Goal: Information Seeking & Learning: Learn about a topic

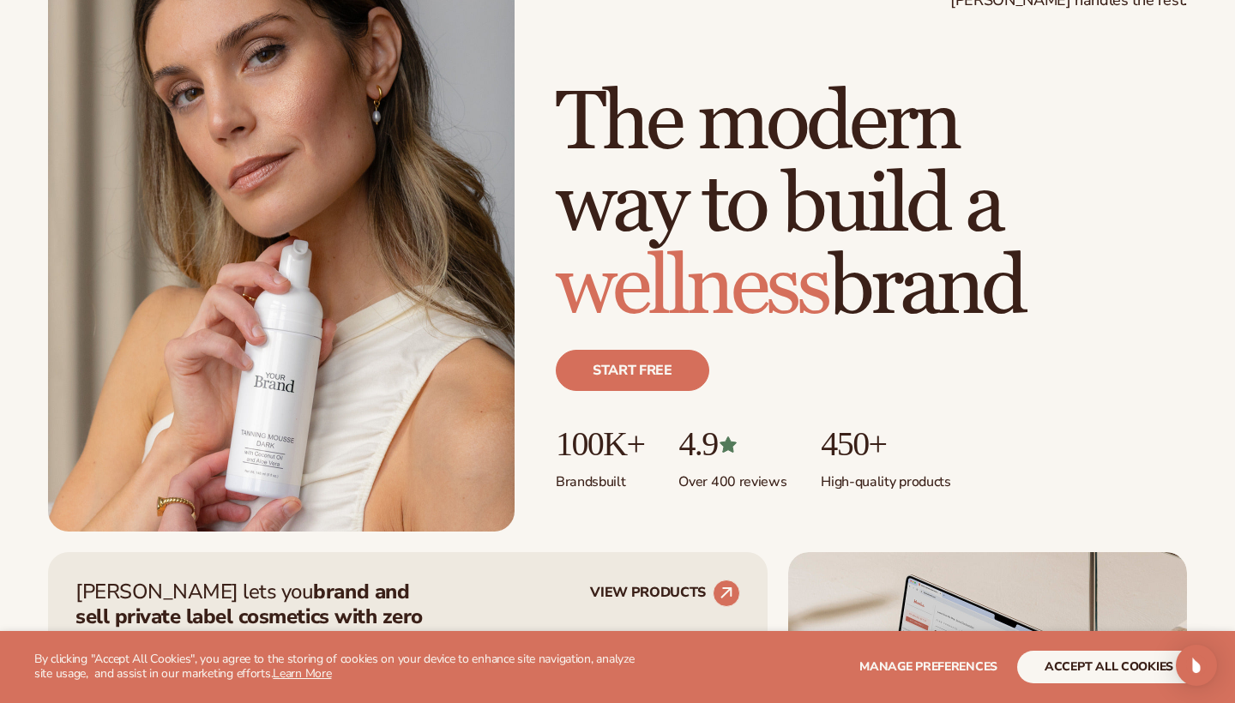
scroll to position [163, 0]
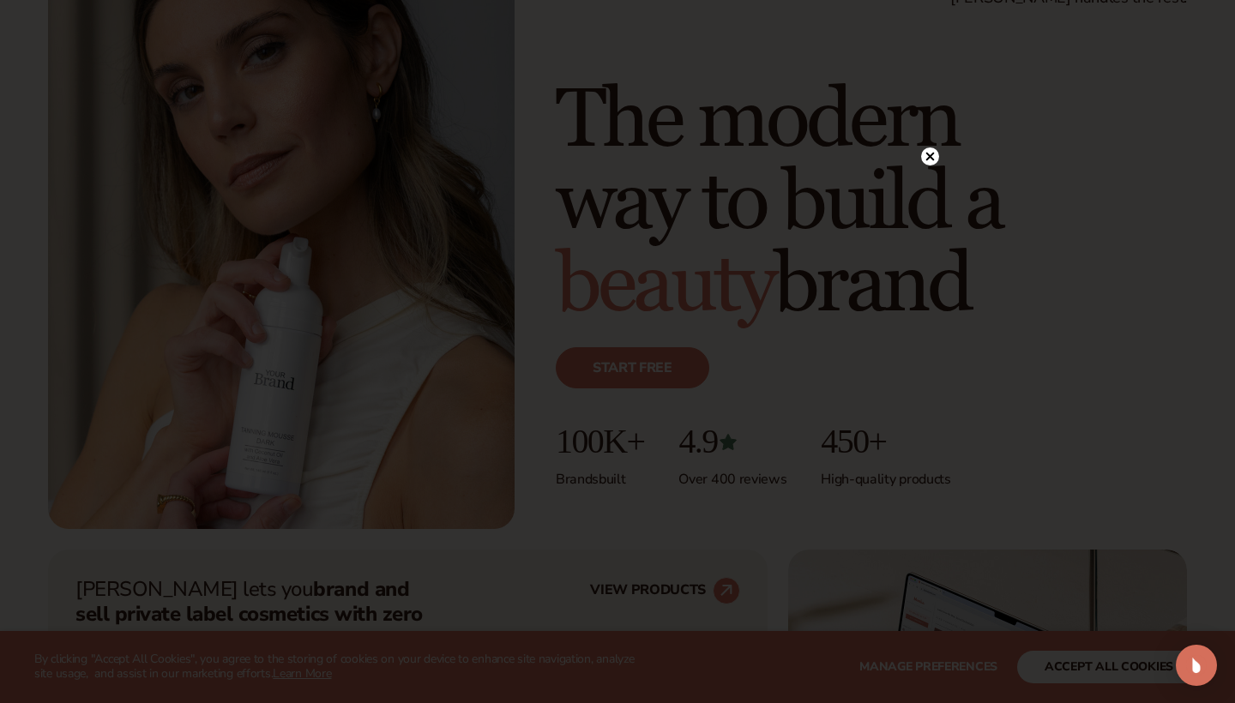
click at [930, 159] on circle at bounding box center [930, 156] width 18 height 18
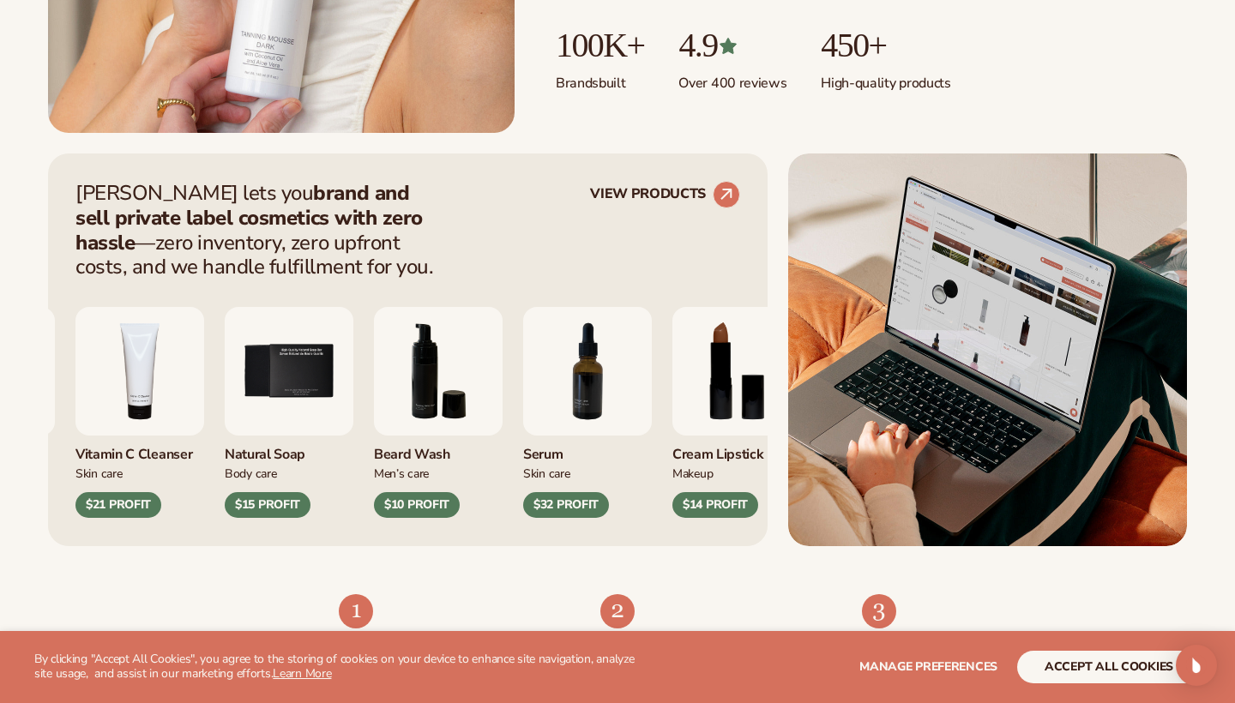
scroll to position [559, 0]
click at [727, 184] on circle at bounding box center [726, 195] width 38 height 38
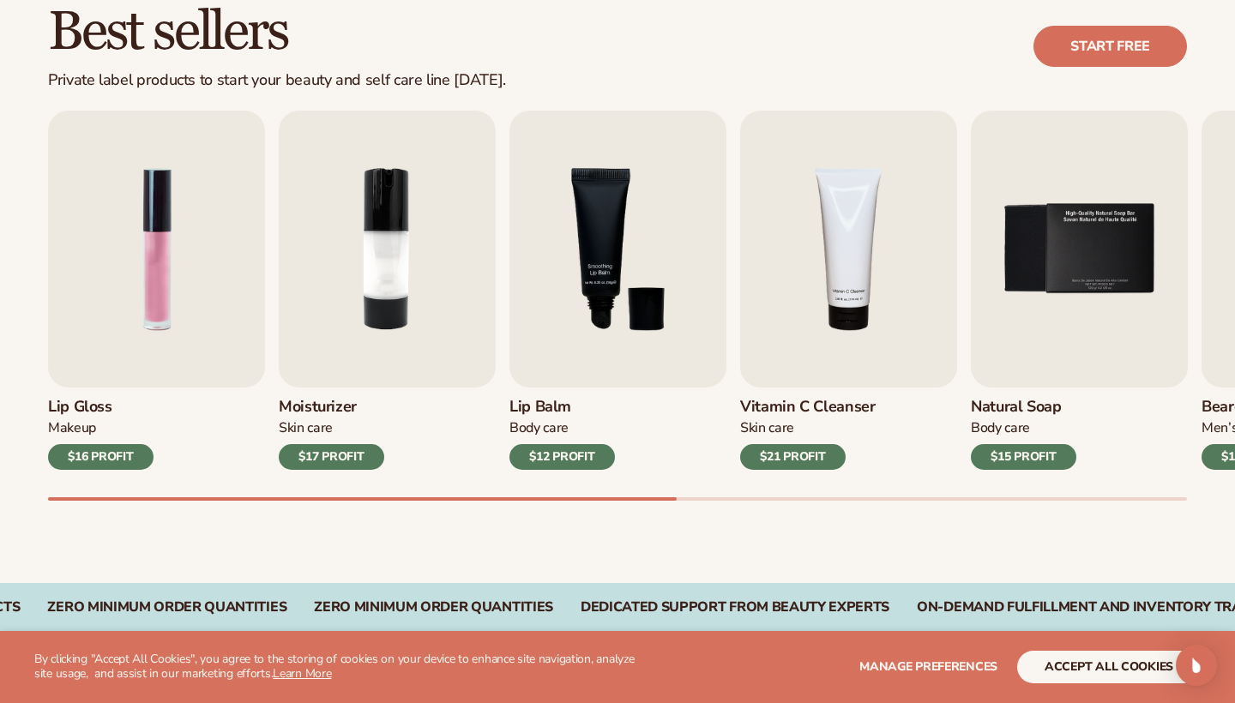
scroll to position [510, 0]
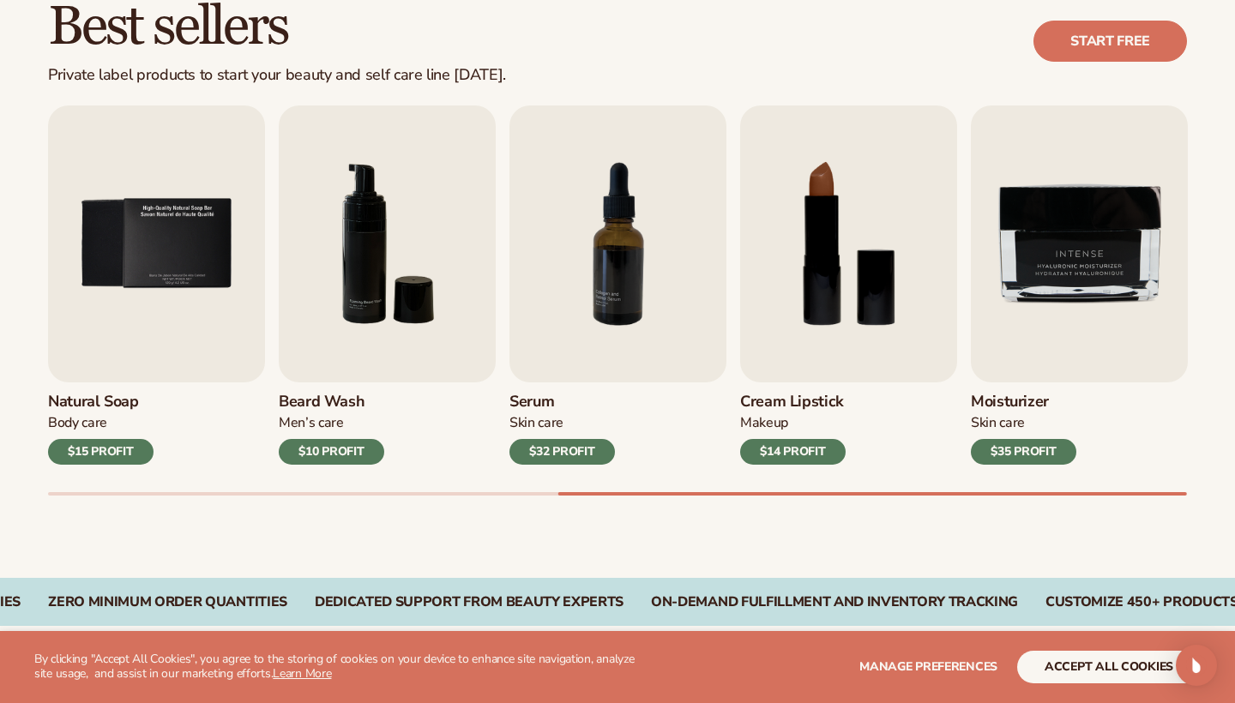
click at [1091, 663] on button "accept all cookies" at bounding box center [1108, 667] width 183 height 33
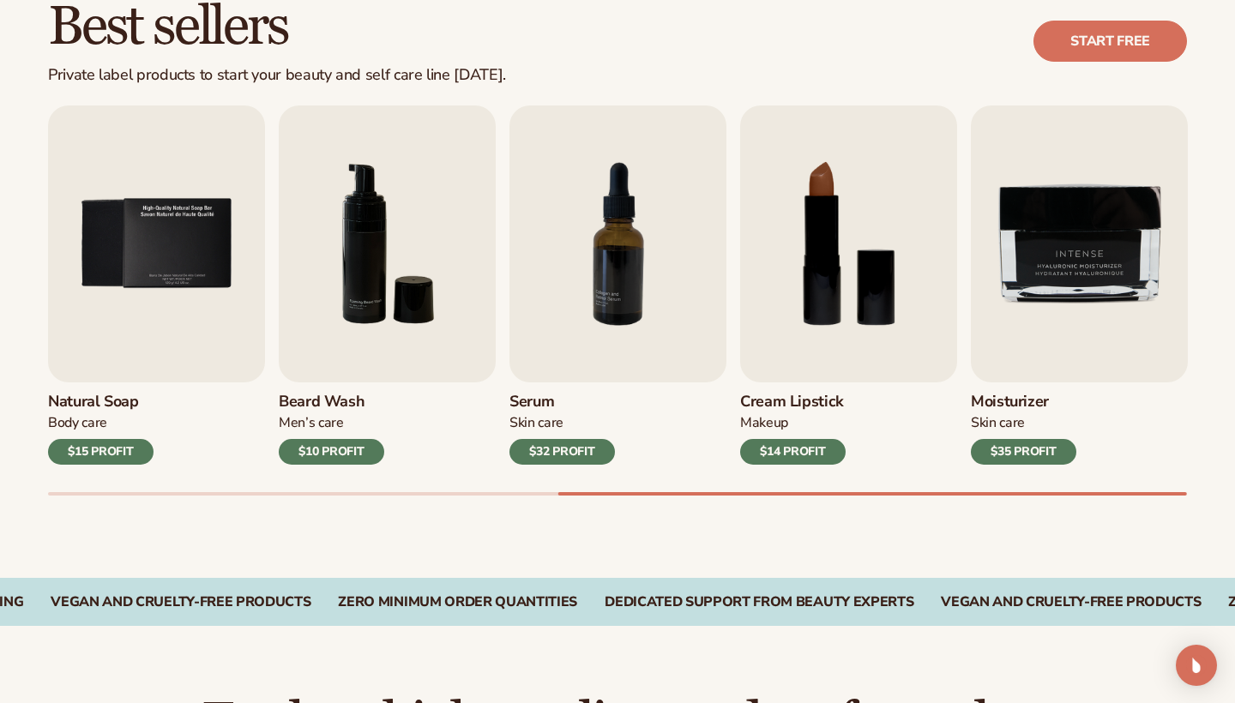
click at [1014, 451] on div "$35 PROFIT" at bounding box center [1023, 452] width 105 height 26
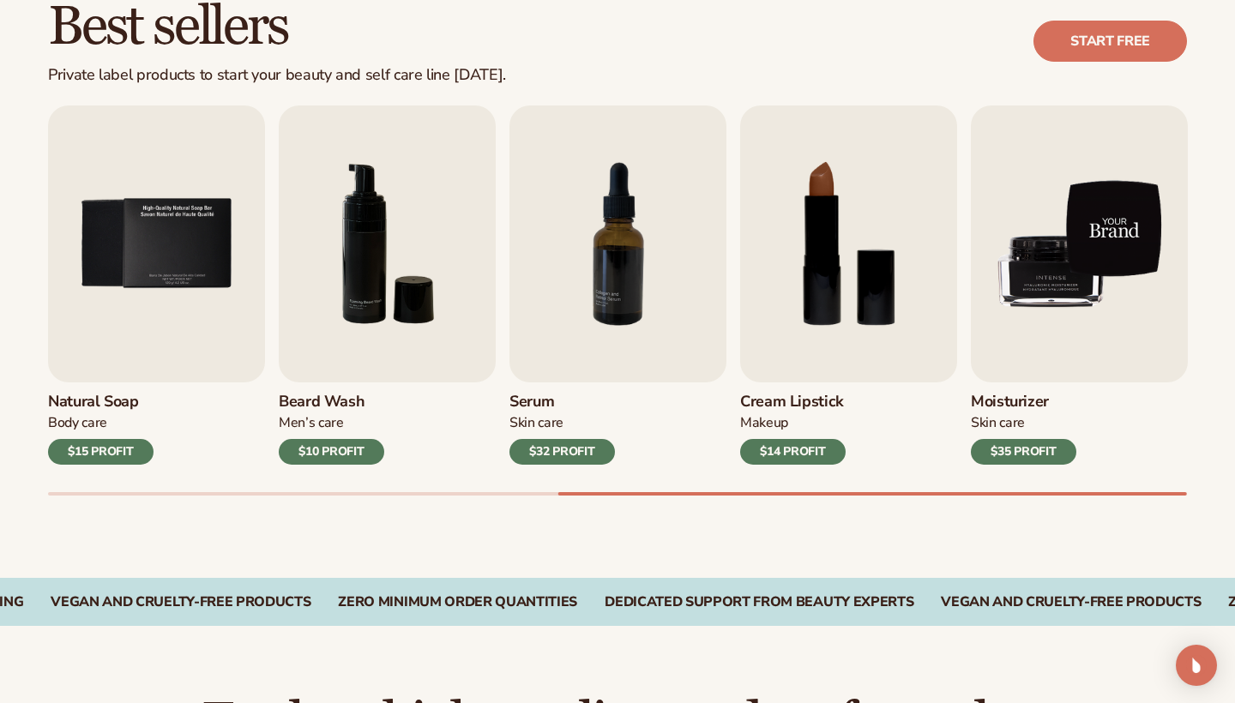
click at [1020, 377] on img "9 / 9" at bounding box center [1079, 243] width 217 height 277
click at [1032, 358] on img "9 / 9" at bounding box center [1079, 243] width 217 height 277
click at [1037, 333] on img "9 / 9" at bounding box center [1079, 243] width 217 height 277
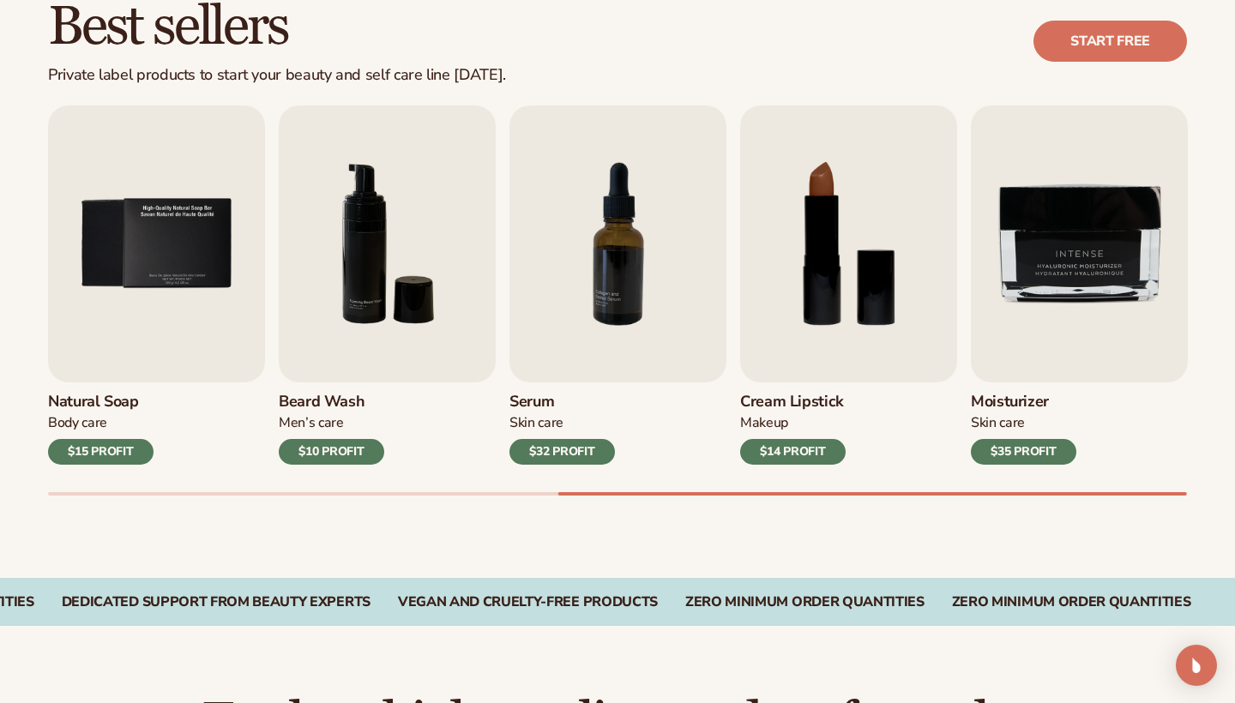
click at [1006, 454] on div "$35 PROFIT" at bounding box center [1023, 452] width 105 height 26
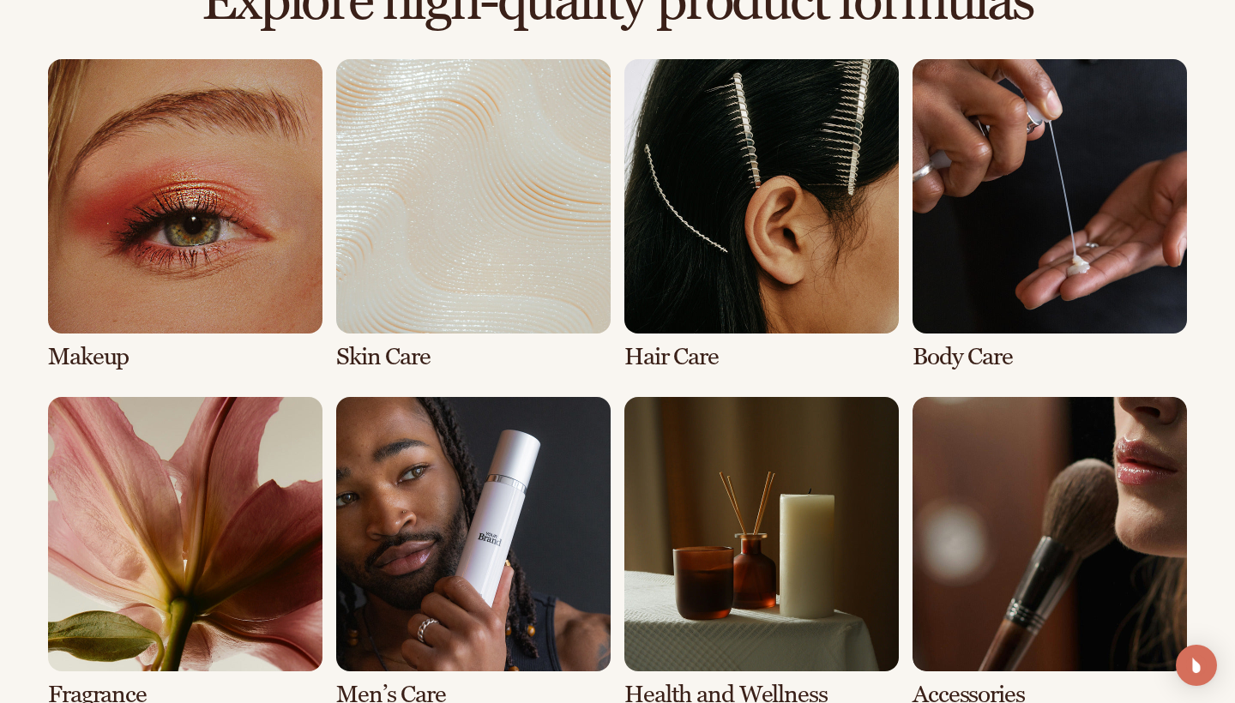
scroll to position [1233, 0]
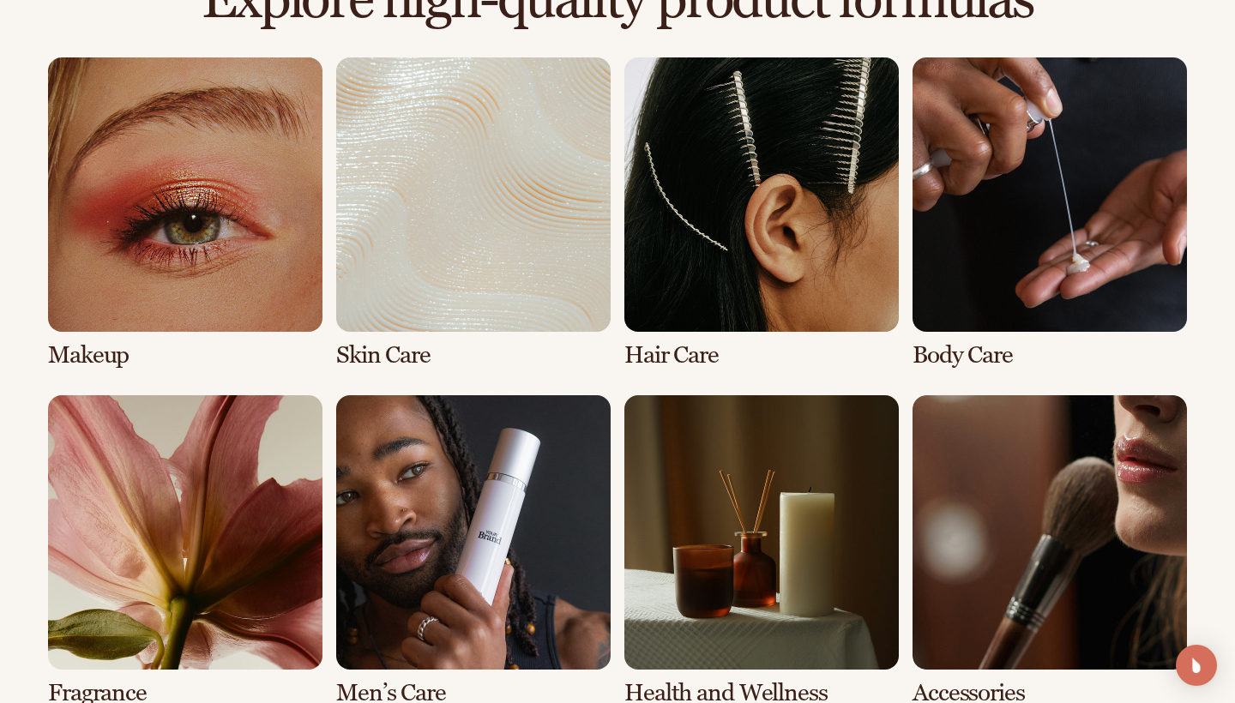
click at [457, 287] on link "2 / 8" at bounding box center [473, 212] width 274 height 311
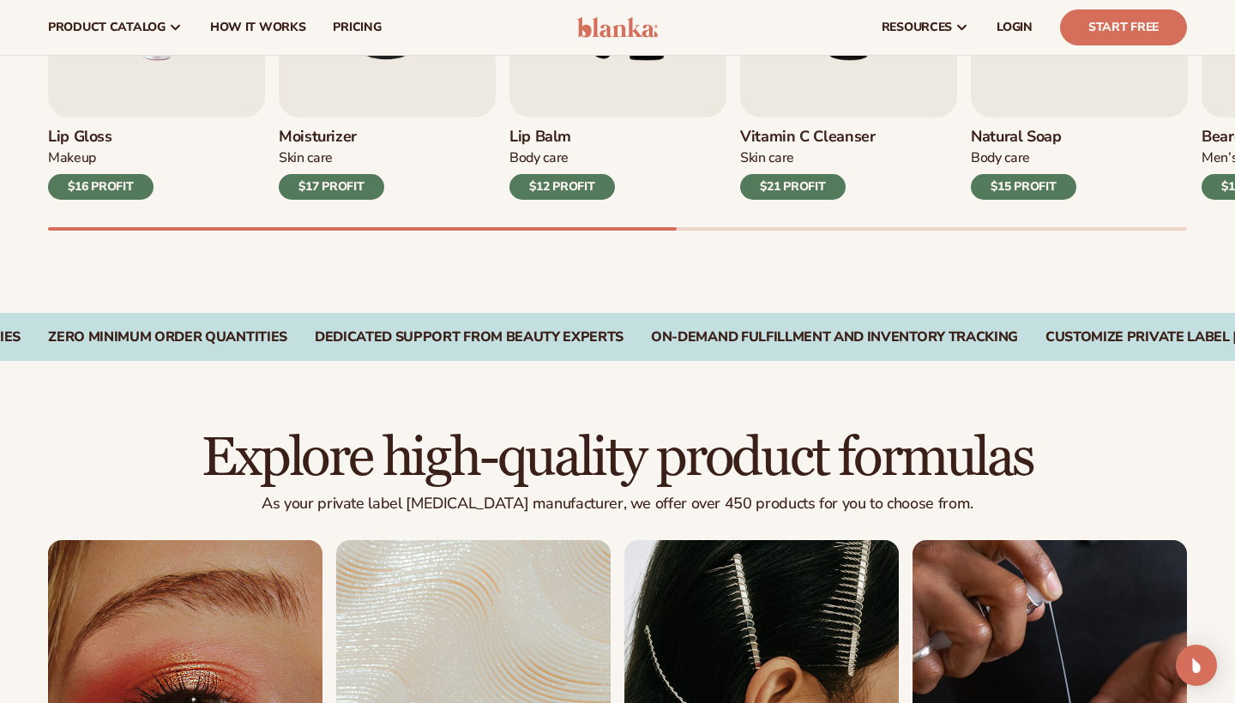
scroll to position [766, 0]
